Goal: Find specific page/section: Find specific page/section

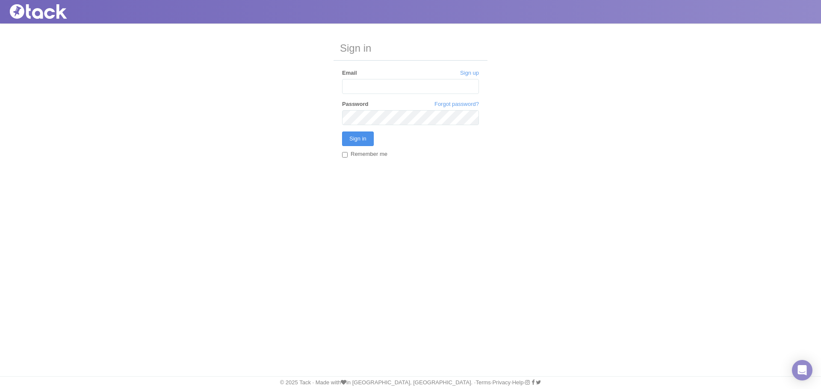
type input "[EMAIL_ADDRESS][DOMAIN_NAME]"
click at [361, 134] on input "Sign in" at bounding box center [358, 139] width 32 height 15
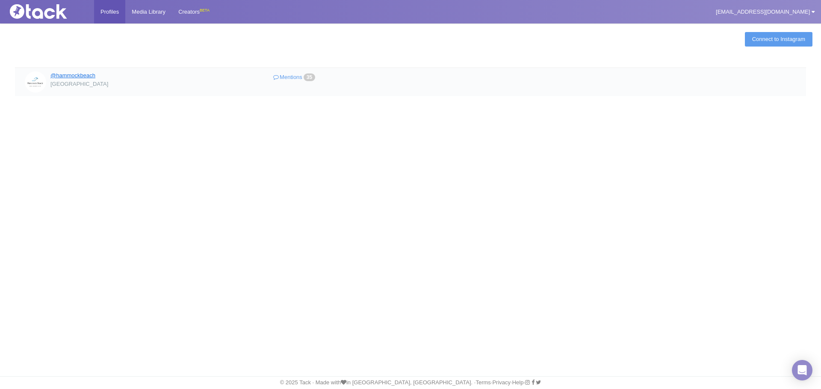
click at [76, 76] on link "@hammockbeach" at bounding box center [72, 75] width 45 height 6
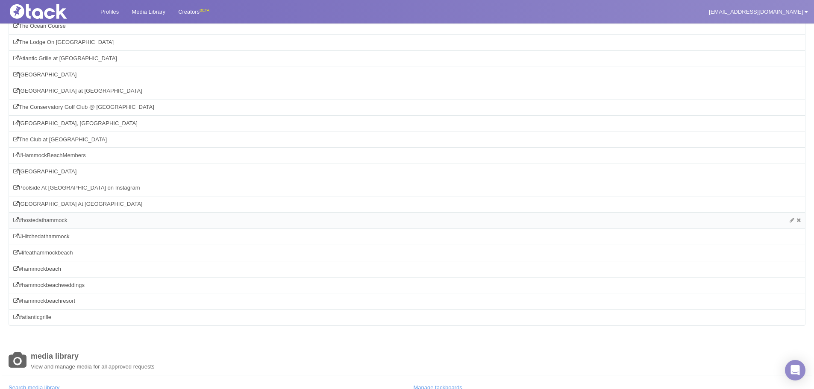
scroll to position [214, 0]
